Goal: Information Seeking & Learning: Learn about a topic

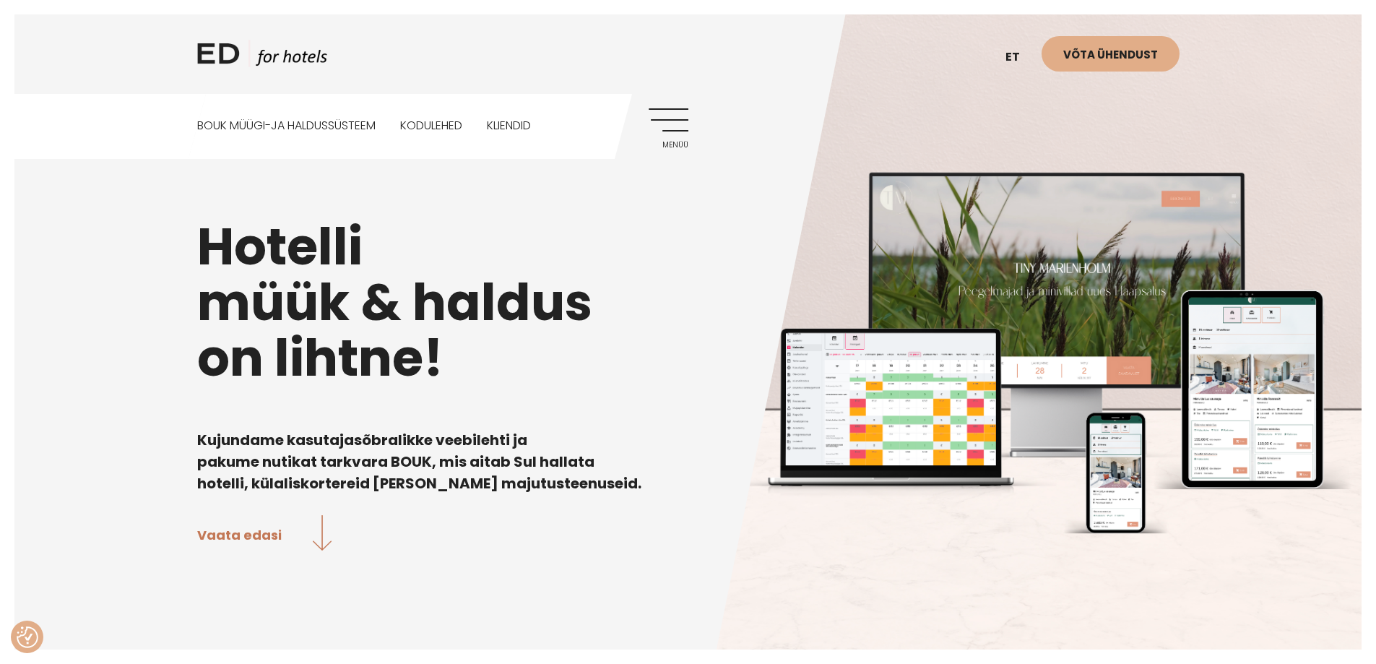
click at [655, 124] on link "Menüü" at bounding box center [669, 128] width 40 height 40
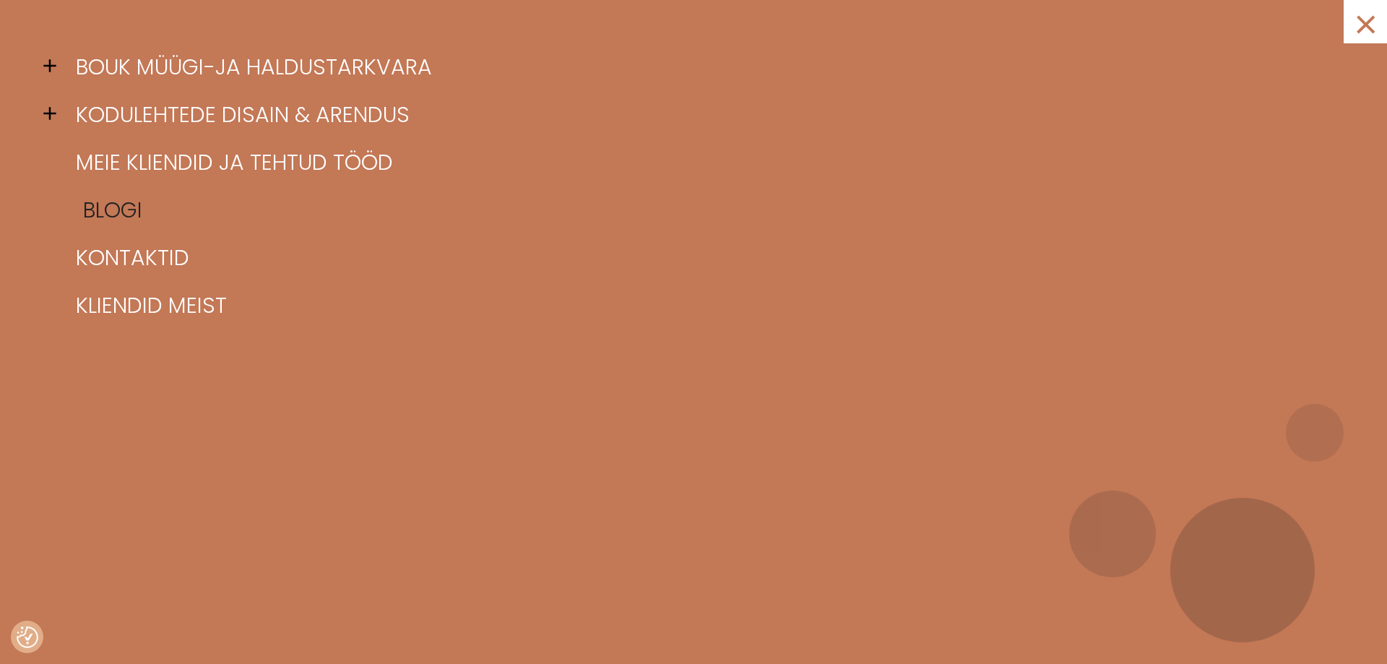
click at [104, 211] on link "Blogi" at bounding box center [711, 210] width 1278 height 48
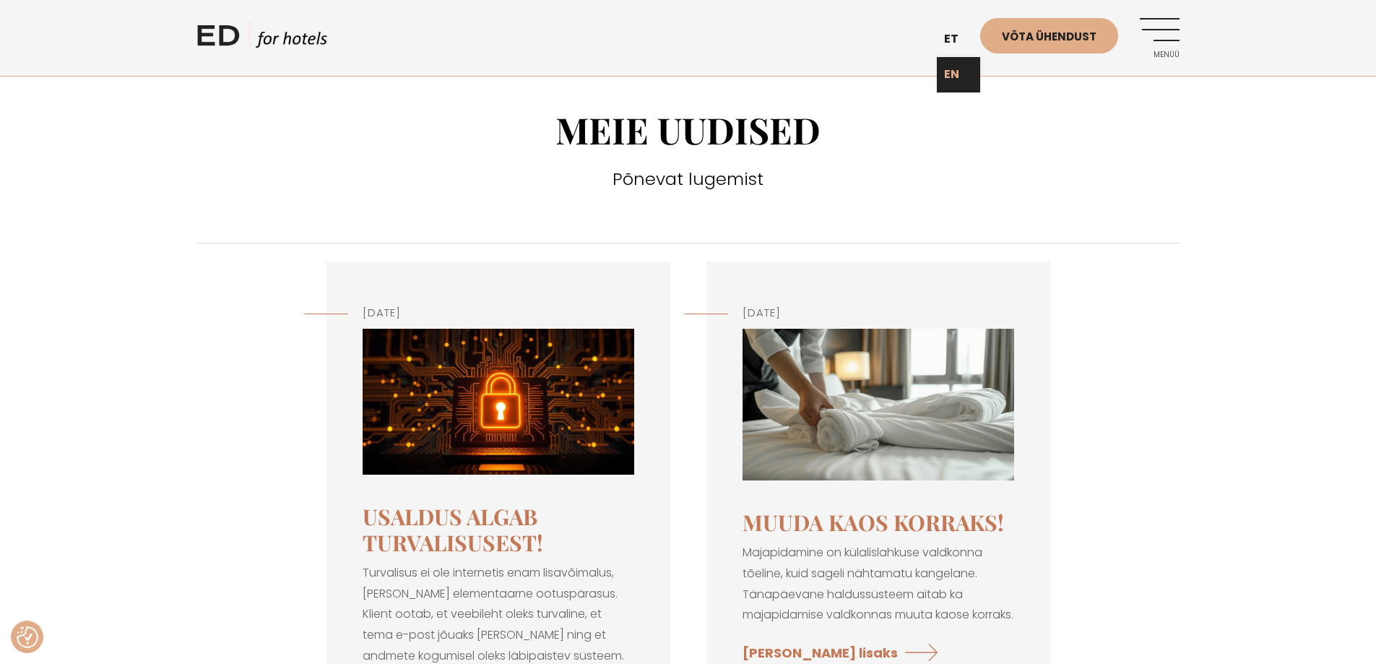
click at [961, 79] on link "EN" at bounding box center [958, 74] width 43 height 35
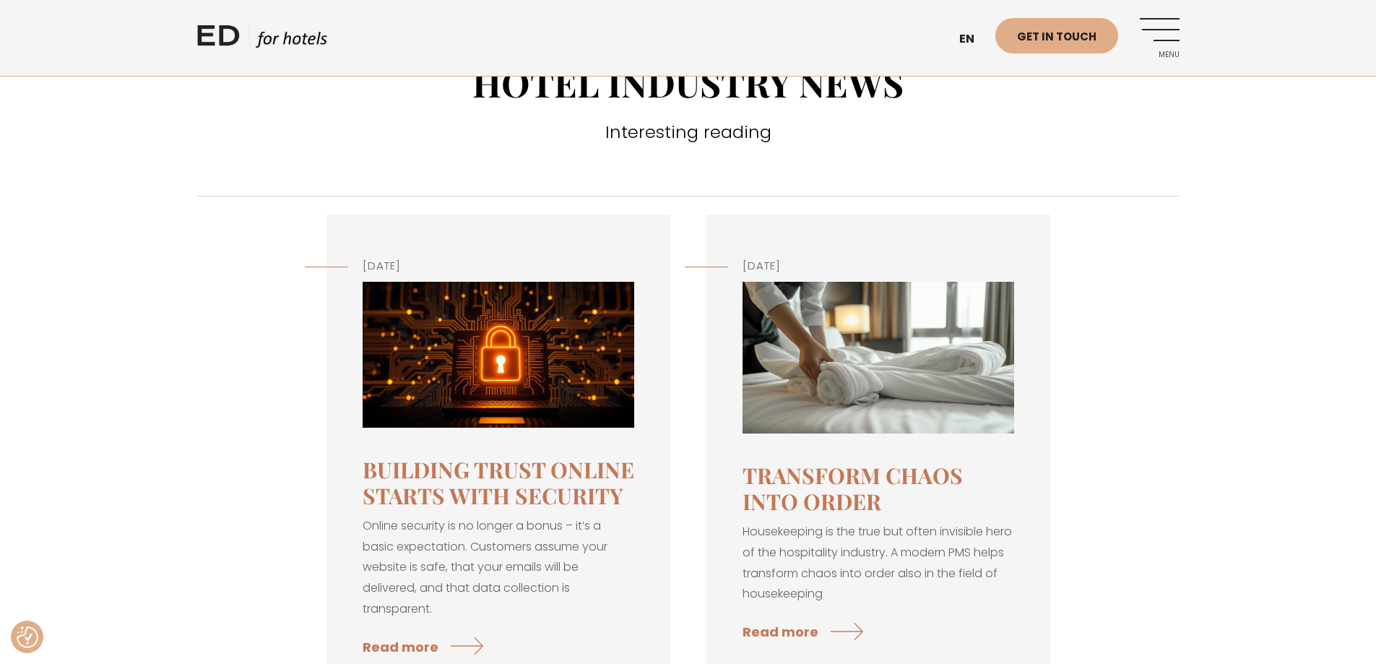
scroll to position [72, 0]
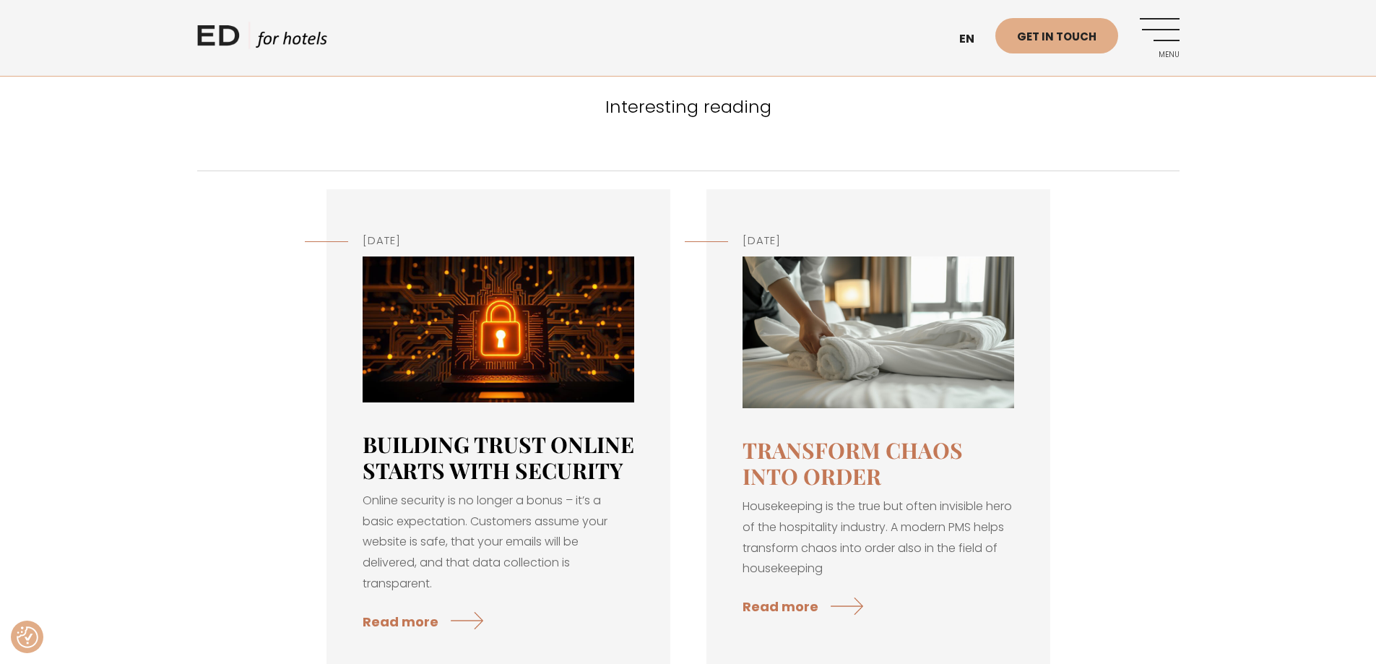
click at [493, 457] on link "Building Trust Online Starts with Security" at bounding box center [499, 457] width 272 height 55
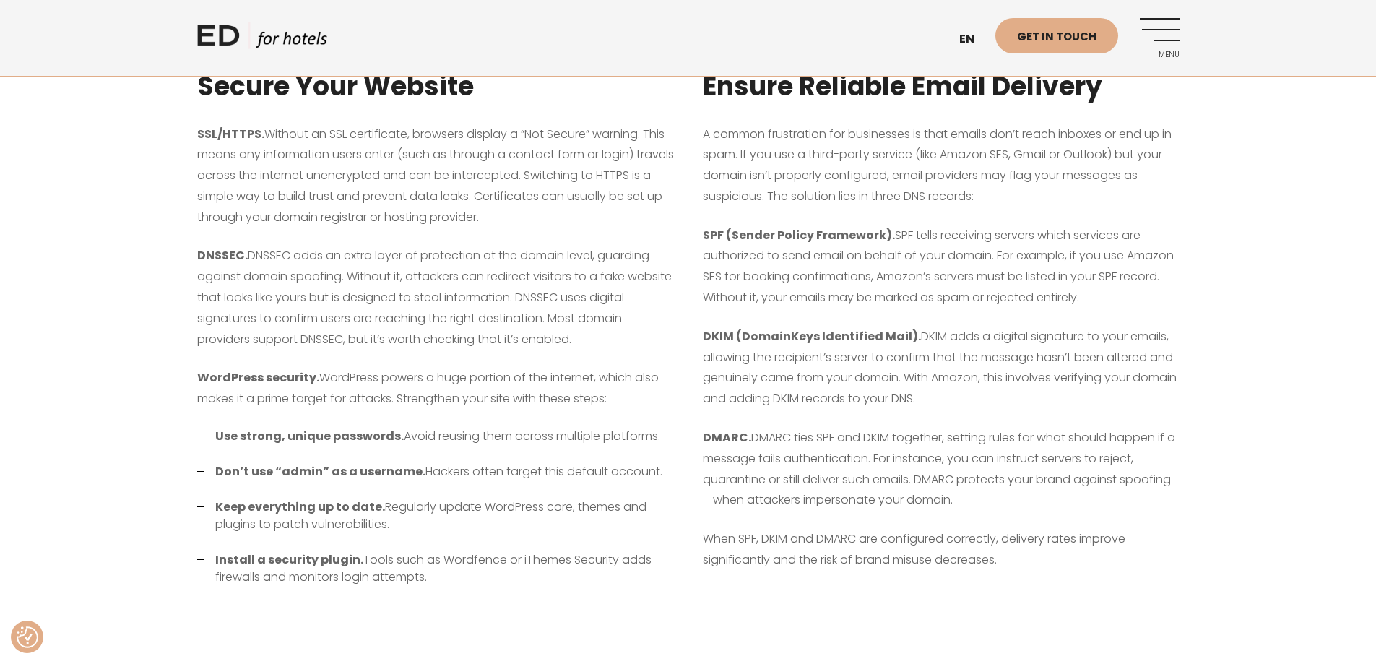
scroll to position [722, 0]
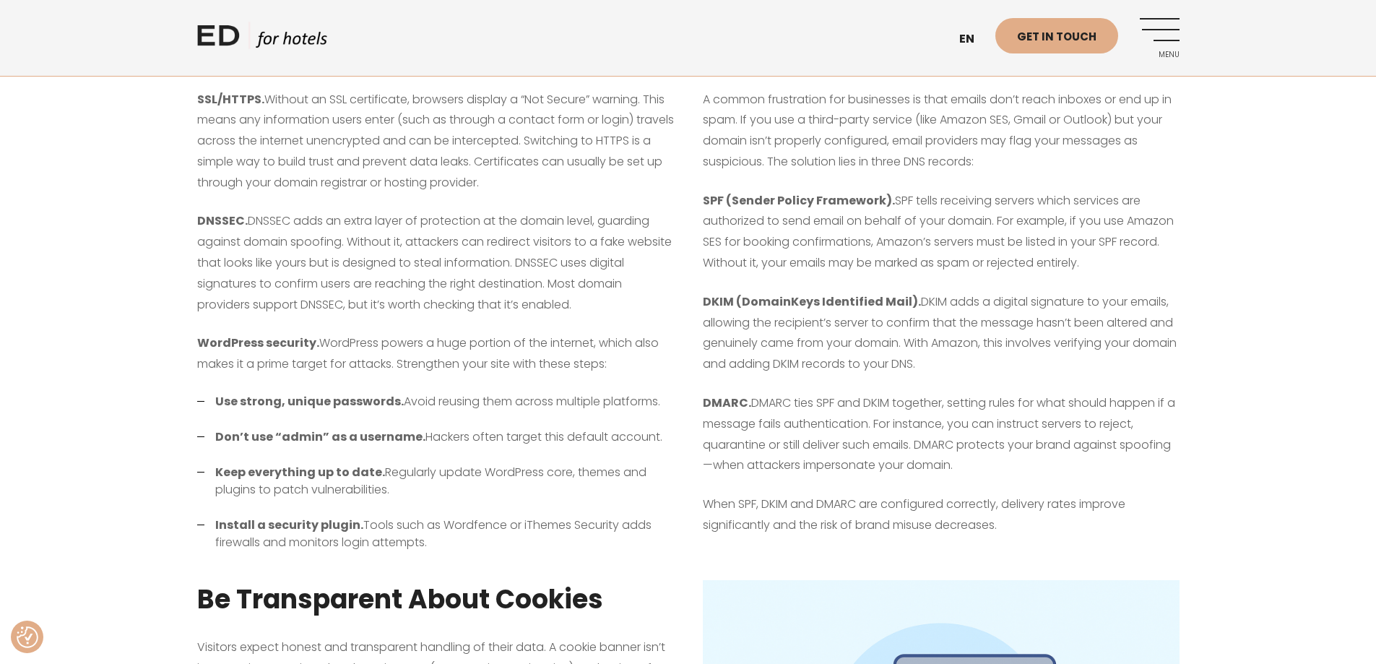
drag, startPoint x: 962, startPoint y: 344, endPoint x: 965, endPoint y: 360, distance: 16.9
click at [965, 360] on p "DKIM (DomainKeys Identified Mail). DKIM adds a digital signature to your emails…" at bounding box center [941, 333] width 477 height 83
copy p "Amazon, this involves verifying your domain and adding DKIM records to your DNS."
click at [1045, 467] on p "DMARC. DMARC ties SPF and DKIM together, setting rules for what should happen i…" at bounding box center [941, 434] width 477 height 83
click at [949, 340] on p "DKIM (DomainKeys Identified Mail). DKIM adds a digital signature to your emails…" at bounding box center [941, 333] width 477 height 83
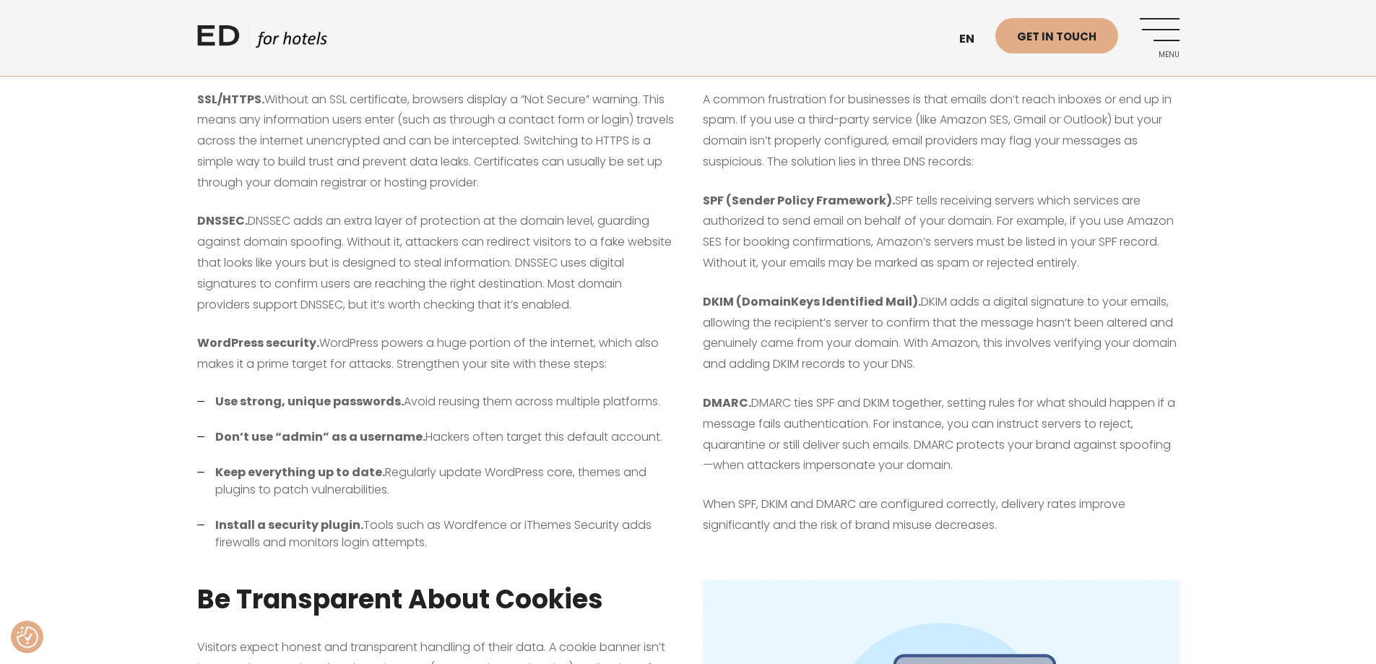
click at [907, 364] on p "DKIM (DomainKeys Identified Mail). DKIM adds a digital signature to your emails…" at bounding box center [941, 333] width 477 height 83
click at [483, 558] on div "Secure Your Website SSL/HTTPS. Without an SSL certificate, browsers display a “…" at bounding box center [436, 288] width 506 height 548
